Goal: Task Accomplishment & Management: Use online tool/utility

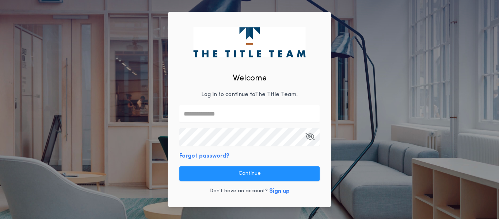
click at [222, 118] on input "text" at bounding box center [249, 114] width 140 height 18
type input "**********"
click at [309, 137] on icon "button" at bounding box center [309, 136] width 9 height 0
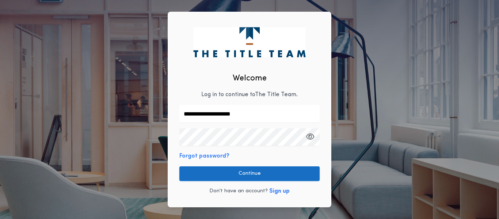
click at [284, 177] on button "Continue" at bounding box center [249, 173] width 140 height 15
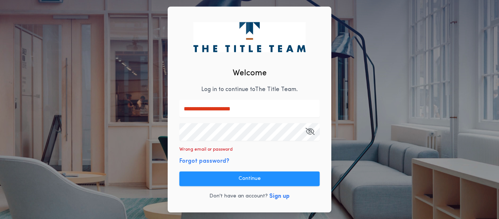
click at [311, 131] on icon "button" at bounding box center [309, 131] width 9 height 0
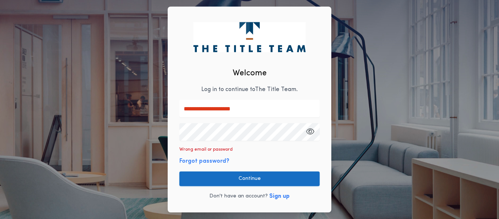
click at [273, 172] on button "Continue" at bounding box center [249, 178] width 140 height 15
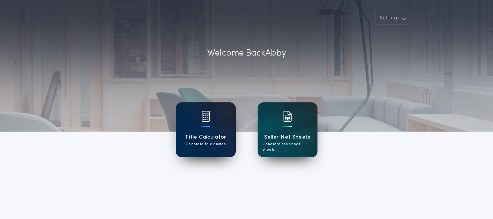
click at [211, 136] on h1 "Title Calculator" at bounding box center [206, 137] width 42 height 8
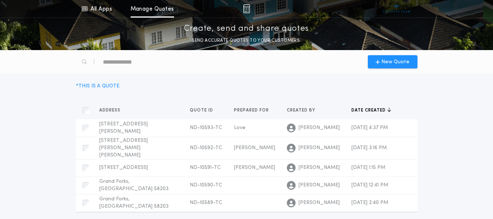
click at [104, 62] on div "text" at bounding box center [134, 62] width 62 height 12
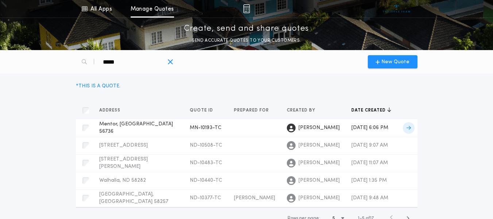
type div "****"
click at [209, 134] on td "MN-10193-TC" at bounding box center [206, 128] width 44 height 18
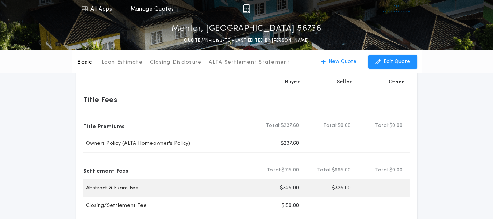
scroll to position [37, 0]
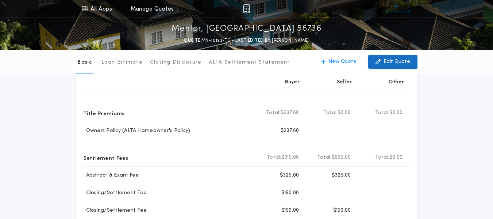
click at [390, 60] on p "Edit Quote" at bounding box center [397, 61] width 27 height 7
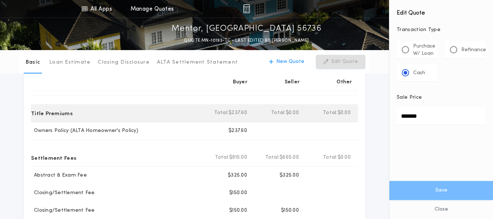
drag, startPoint x: 443, startPoint y: 114, endPoint x: 344, endPoint y: 115, distance: 99.0
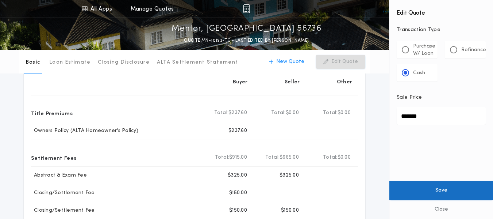
type input "*******"
click at [476, 189] on button "Save" at bounding box center [442, 190] width 104 height 19
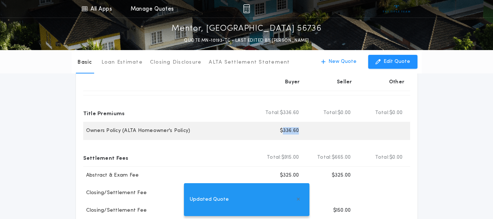
drag, startPoint x: 304, startPoint y: 129, endPoint x: 284, endPoint y: 131, distance: 19.8
click at [284, 131] on div "Buyer $336.60" at bounding box center [279, 131] width 52 height 18
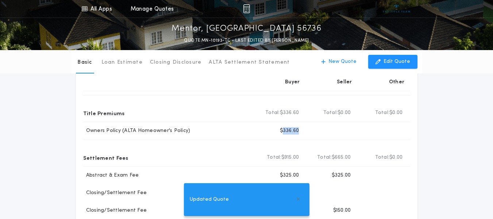
copy p "336.60"
